Goal: Find specific page/section: Find specific page/section

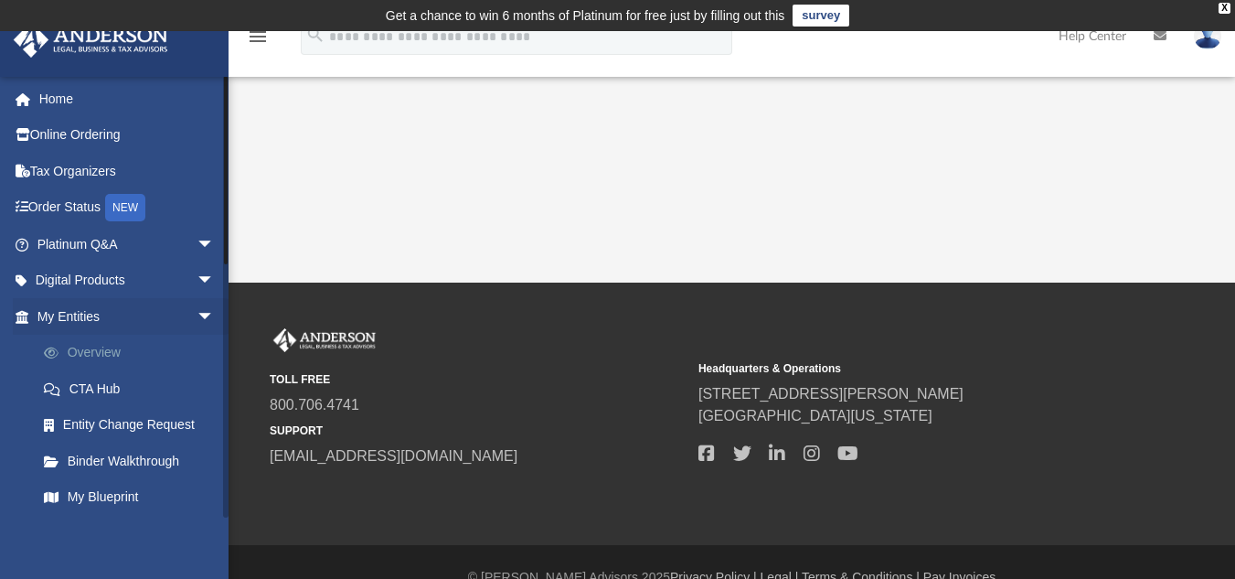
click at [82, 352] on link "Overview" at bounding box center [134, 353] width 217 height 37
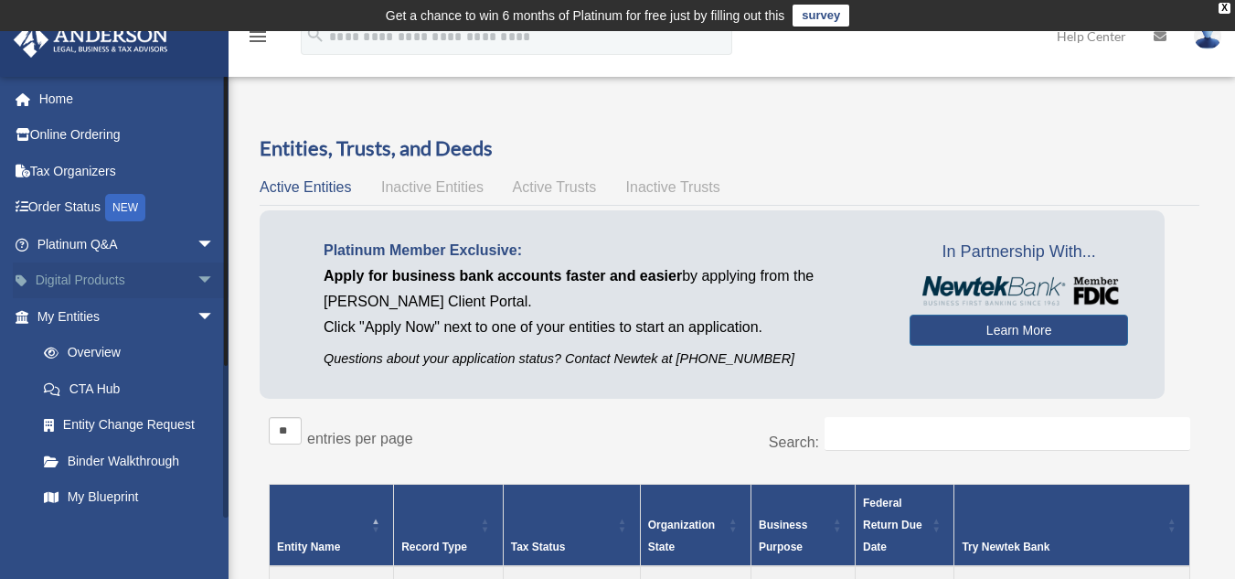
click at [96, 281] on link "Digital Products arrow_drop_down" at bounding box center [127, 280] width 229 height 37
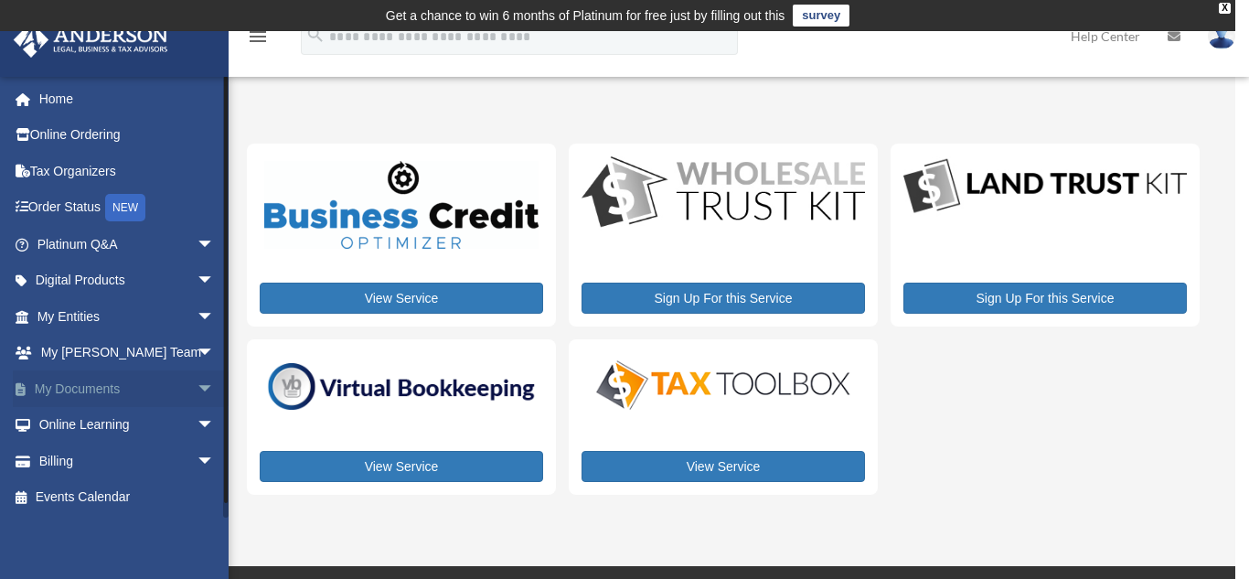
click at [87, 388] on link "My Documents arrow_drop_down" at bounding box center [127, 388] width 229 height 37
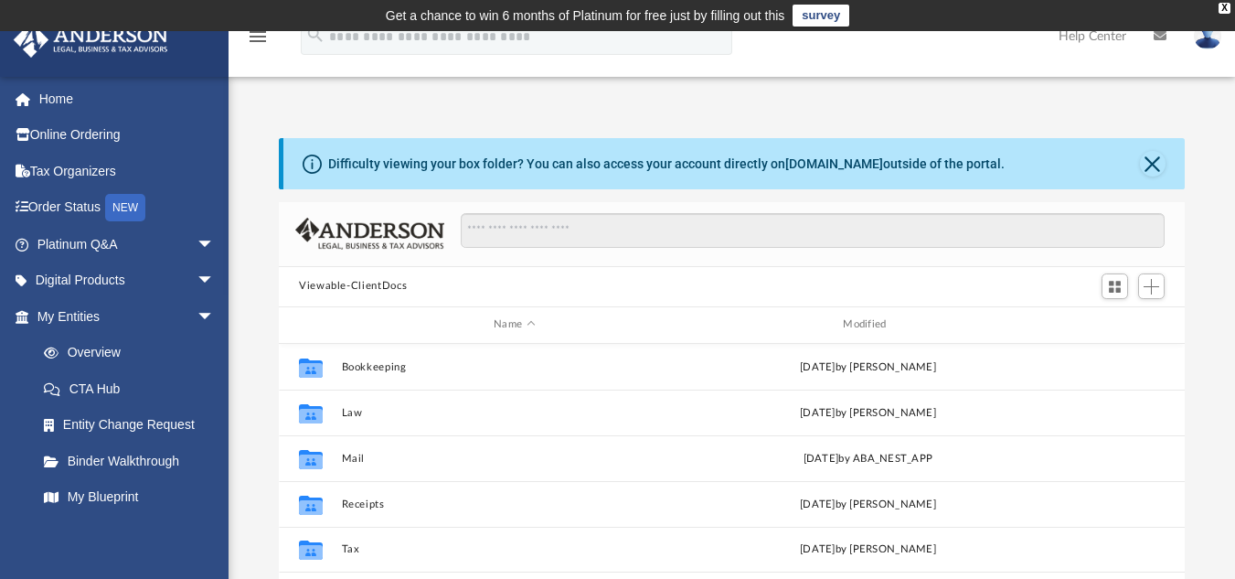
scroll to position [402, 892]
click at [84, 277] on link "Digital Products arrow_drop_down" at bounding box center [127, 280] width 229 height 37
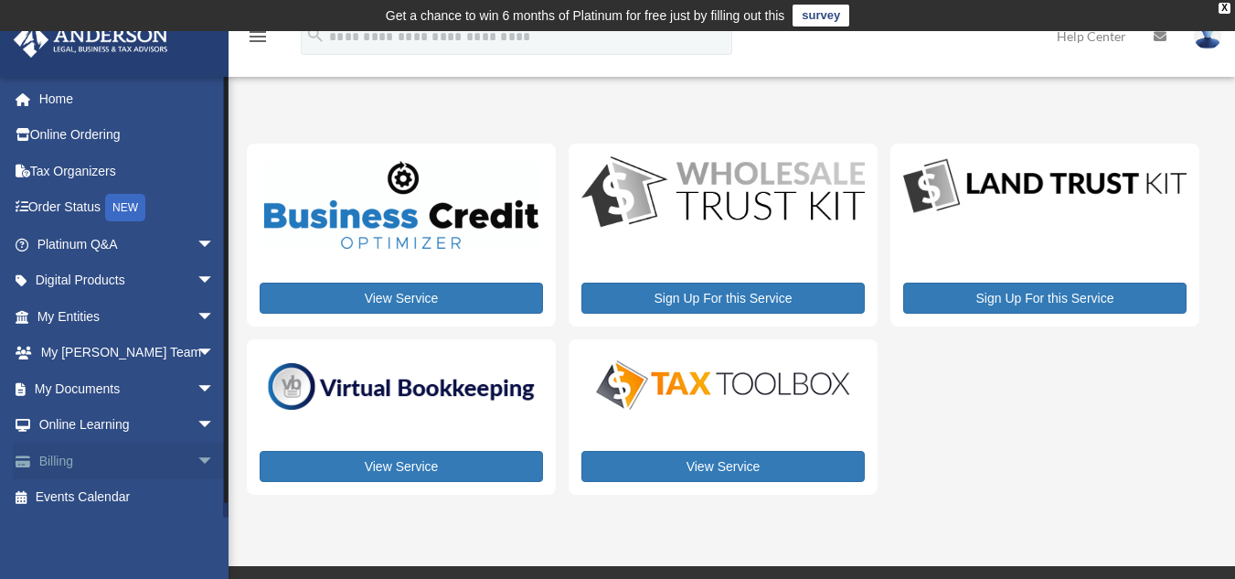
click at [51, 455] on link "Billing arrow_drop_down" at bounding box center [127, 460] width 229 height 37
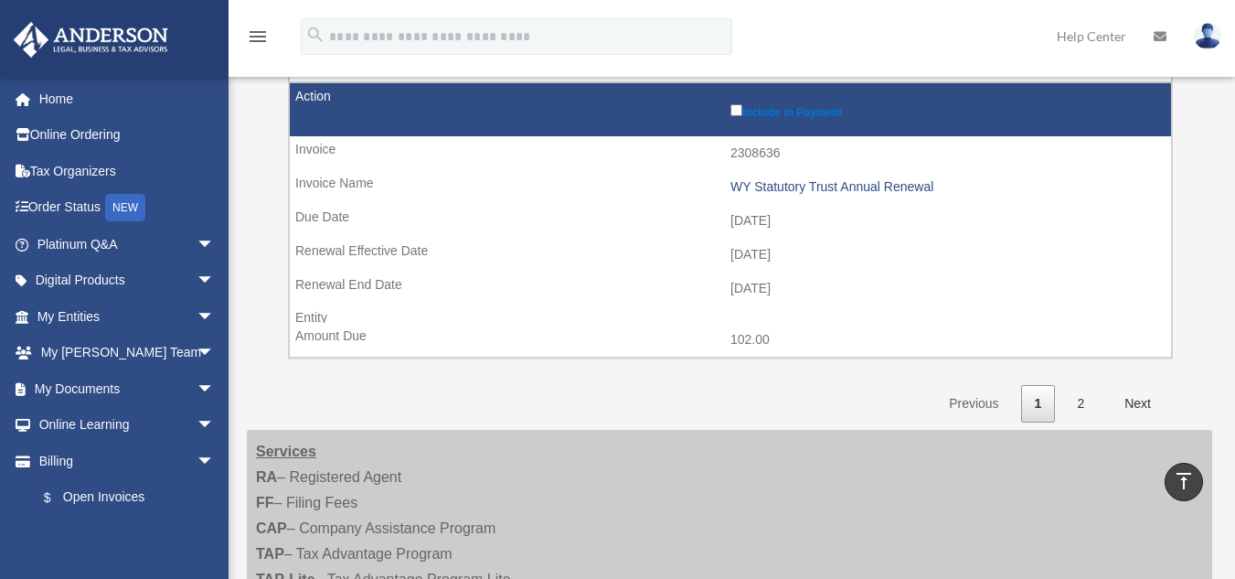
scroll to position [2846, 0]
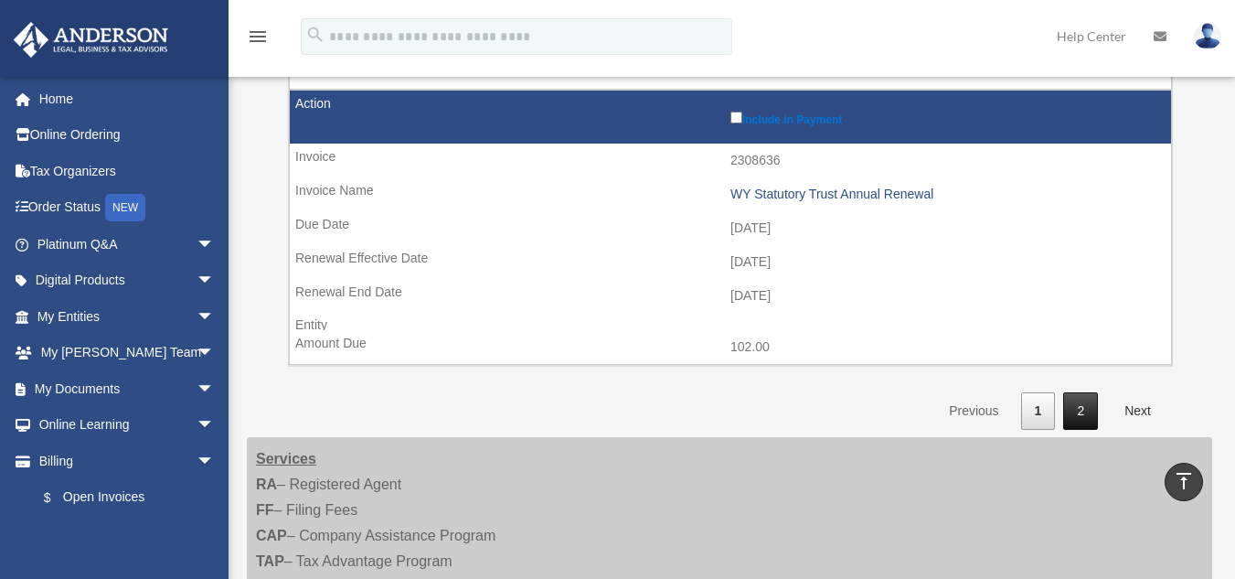
click at [1083, 409] on link "2" at bounding box center [1080, 410] width 35 height 37
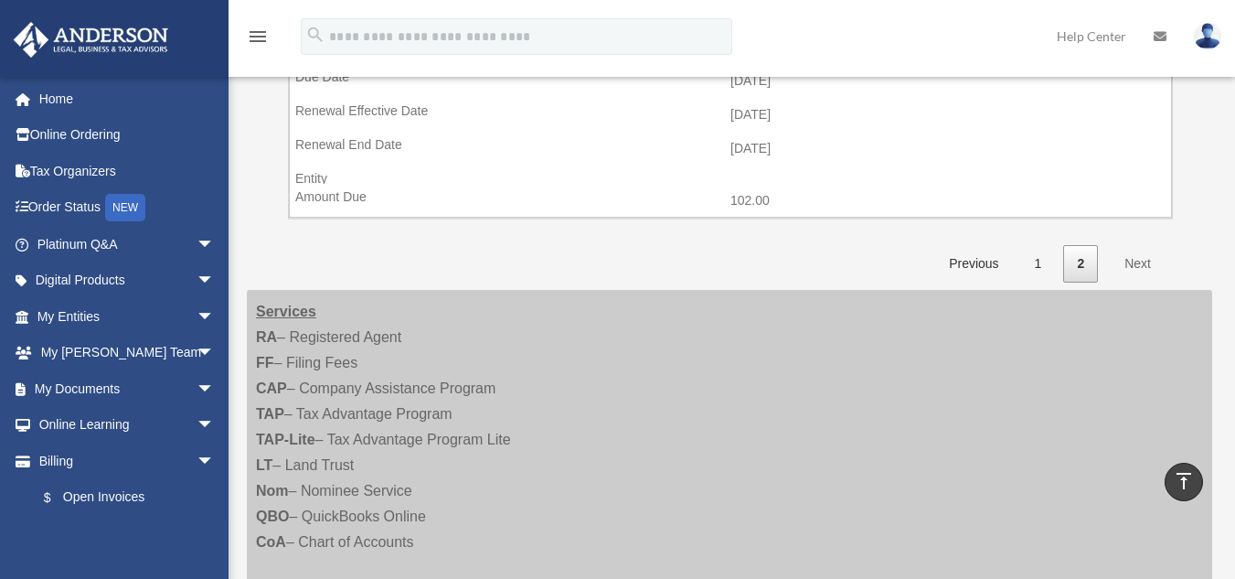
scroll to position [990, 0]
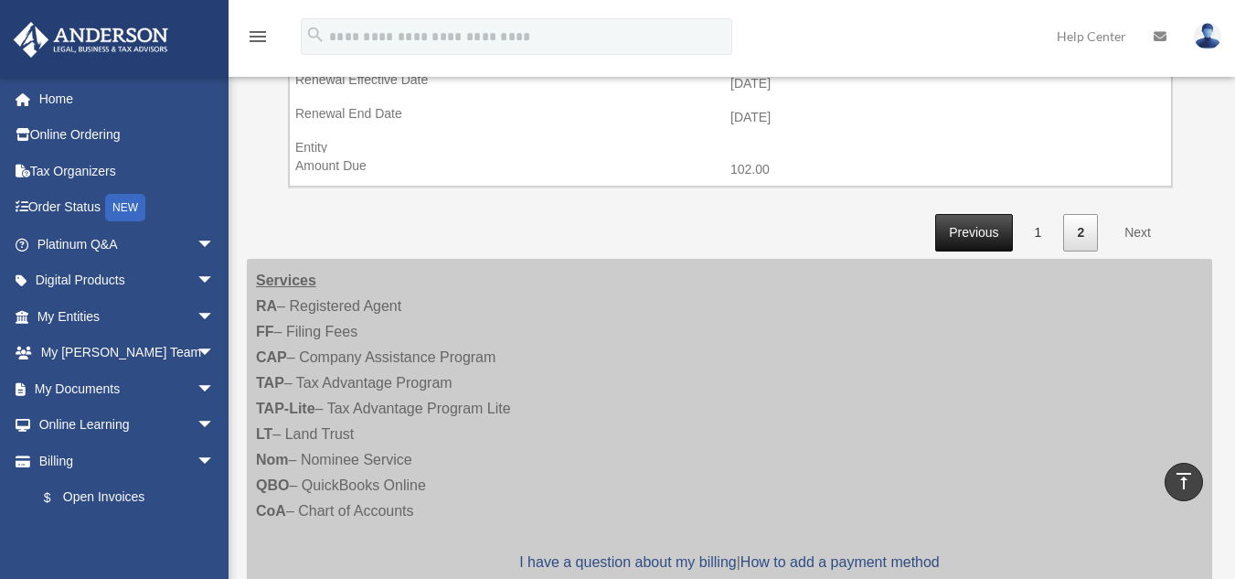
click at [962, 230] on link "Previous" at bounding box center [973, 232] width 77 height 37
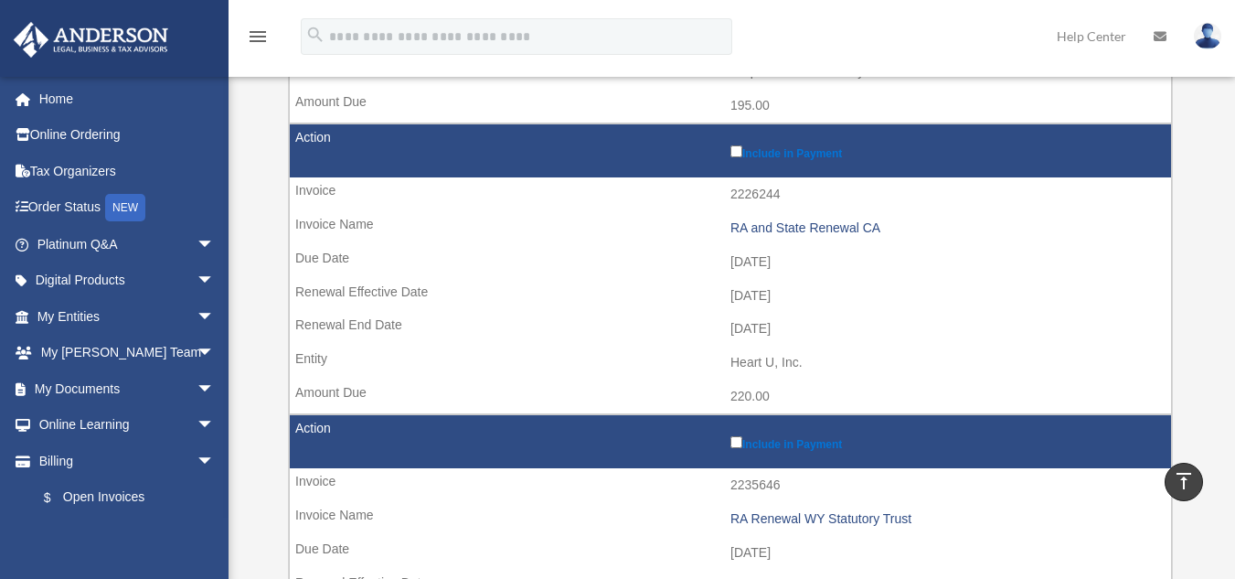
scroll to position [512, 0]
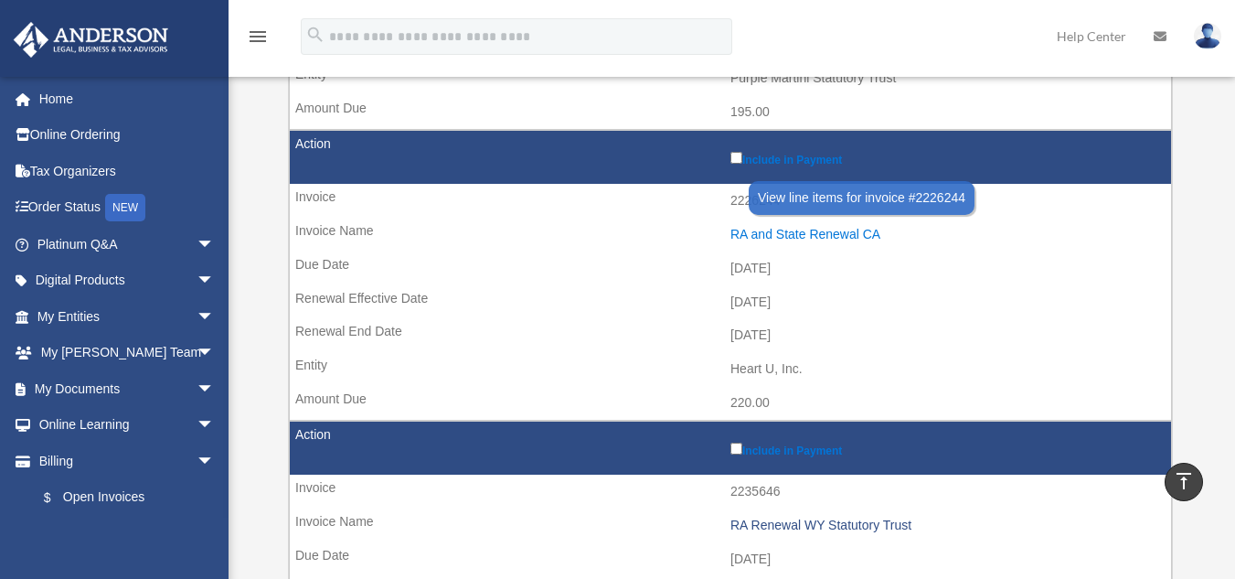
click at [777, 231] on div "RA and State Renewal CA" at bounding box center [945, 235] width 431 height 16
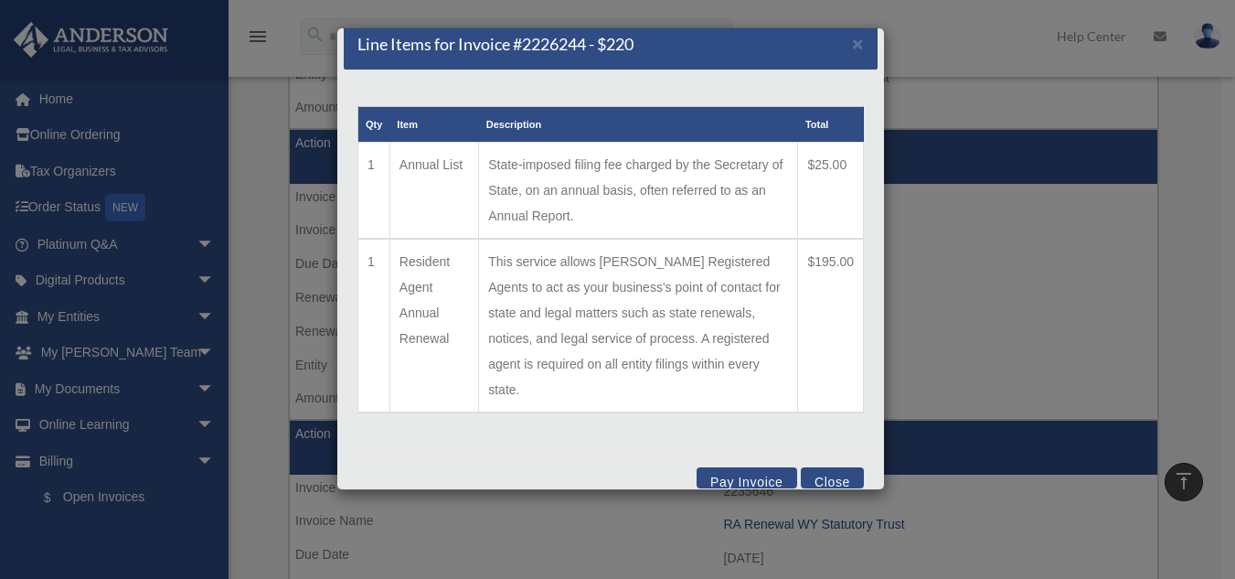
scroll to position [0, 0]
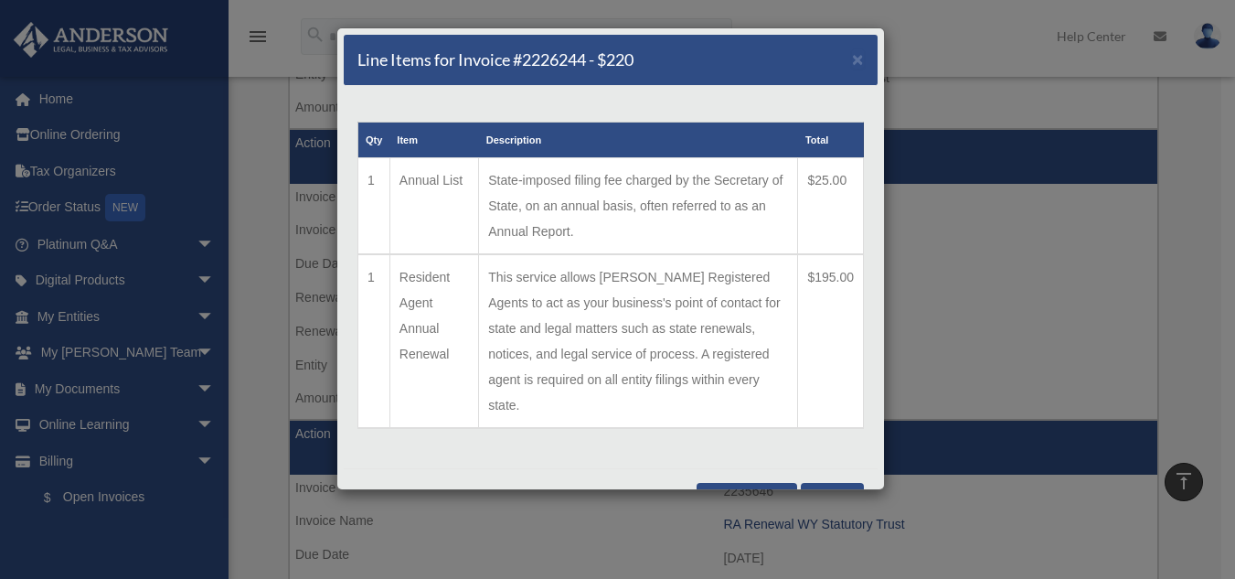
click at [815, 483] on button "Close" at bounding box center [832, 493] width 63 height 21
